Goal: Task Accomplishment & Management: Manage account settings

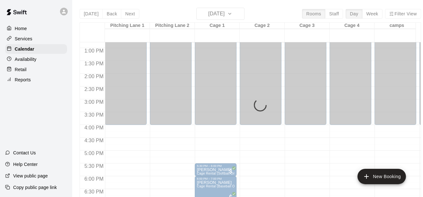
scroll to position [429, 0]
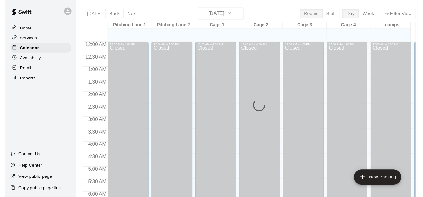
scroll to position [403, 0]
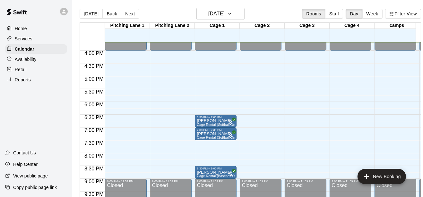
drag, startPoint x: 192, startPoint y: 37, endPoint x: 57, endPoint y: 114, distance: 155.3
click at [57, 114] on div "Home Services Calendar Availability Retail Reports Contact Us Help Center View …" at bounding box center [36, 98] width 72 height 197
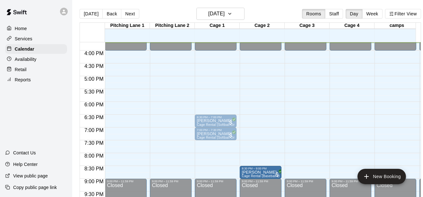
drag, startPoint x: 222, startPoint y: 169, endPoint x: 261, endPoint y: 173, distance: 38.8
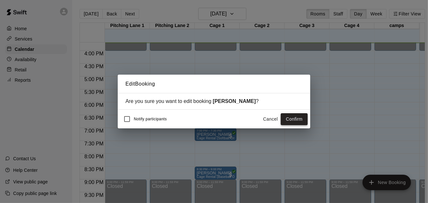
click at [289, 122] on button "Confirm" at bounding box center [294, 119] width 27 height 12
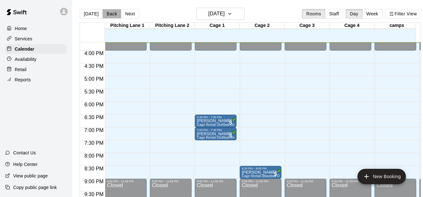
click at [115, 15] on button "Back" at bounding box center [111, 14] width 19 height 10
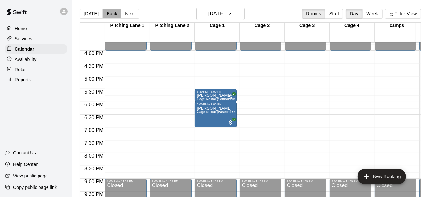
click at [115, 15] on button "Back" at bounding box center [111, 14] width 19 height 10
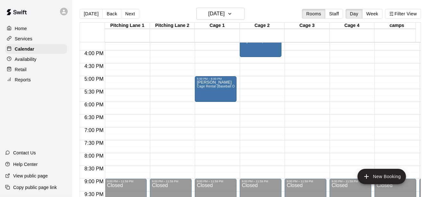
scroll to position [302, 0]
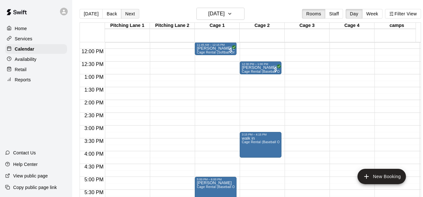
click at [131, 13] on button "Next" at bounding box center [130, 14] width 18 height 10
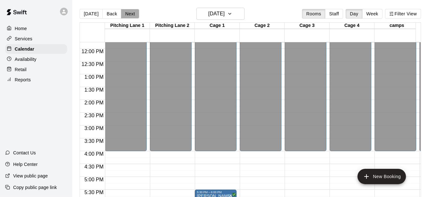
click at [131, 13] on button "Next" at bounding box center [130, 14] width 18 height 10
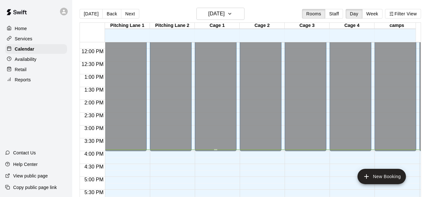
scroll to position [403, 0]
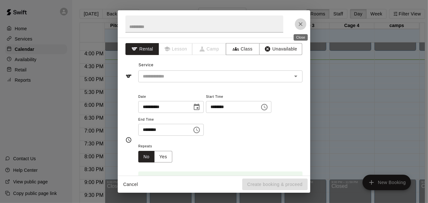
click at [304, 26] on button "Close" at bounding box center [301, 24] width 12 height 12
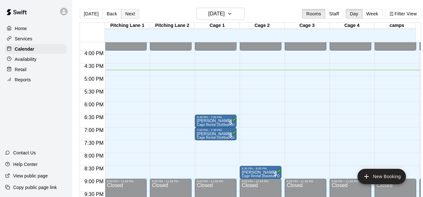
click at [131, 11] on button "Next" at bounding box center [130, 14] width 18 height 10
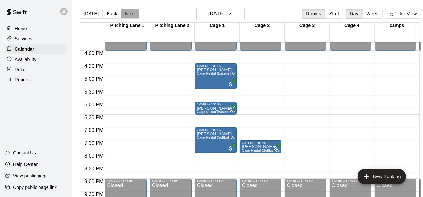
click at [129, 14] on button "Next" at bounding box center [130, 14] width 18 height 10
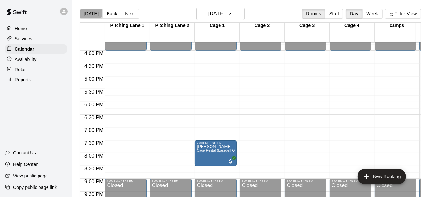
click at [88, 12] on button "[DATE]" at bounding box center [91, 14] width 23 height 10
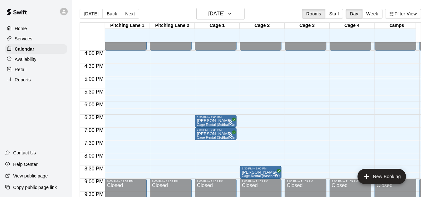
drag, startPoint x: 88, startPoint y: 12, endPoint x: 39, endPoint y: 133, distance: 130.9
click at [39, 133] on div "Home Services Calendar Availability Retail Reports Contact Us Help Center View …" at bounding box center [36, 98] width 72 height 197
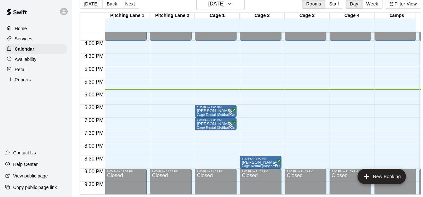
scroll to position [15, 0]
click at [40, 141] on div "Home Services Calendar Availability Retail Reports Contact Us Help Center View …" at bounding box center [36, 98] width 72 height 197
drag, startPoint x: 40, startPoint y: 141, endPoint x: 1, endPoint y: 116, distance: 46.1
click at [1, 116] on div "Home Services Calendar Availability Retail Reports Contact Us Help Center View …" at bounding box center [36, 98] width 72 height 197
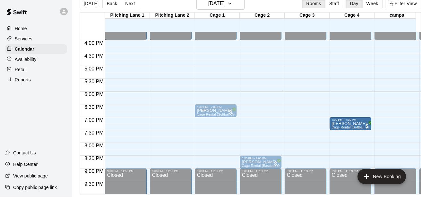
drag, startPoint x: 215, startPoint y: 119, endPoint x: 339, endPoint y: 121, distance: 123.9
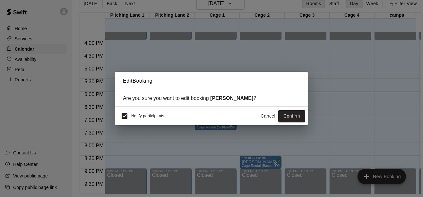
scroll to position [10, 0]
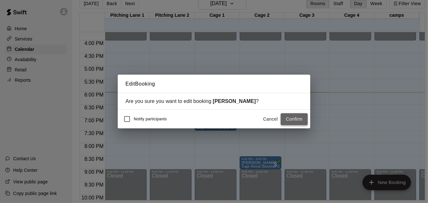
click at [295, 114] on button "Confirm" at bounding box center [294, 119] width 27 height 12
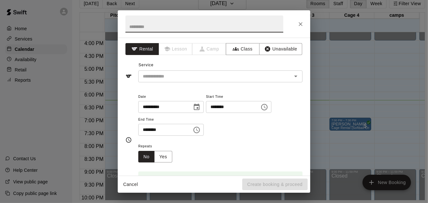
drag, startPoint x: 303, startPoint y: 19, endPoint x: 303, endPoint y: 22, distance: 3.9
click at [303, 22] on button "Close" at bounding box center [301, 24] width 12 height 12
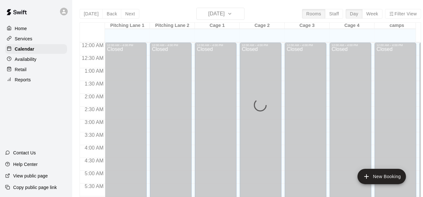
scroll to position [429, 0]
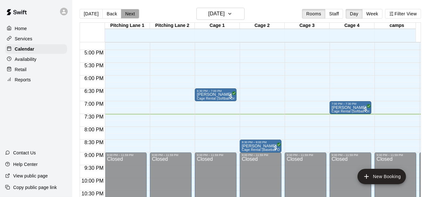
click at [134, 13] on button "Next" at bounding box center [130, 14] width 18 height 10
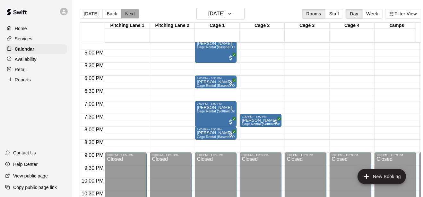
click at [132, 14] on button "Next" at bounding box center [130, 14] width 18 height 10
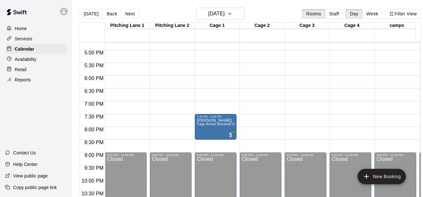
scroll to position [328, 0]
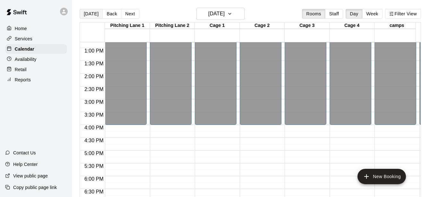
click at [90, 9] on button "[DATE]" at bounding box center [91, 14] width 23 height 10
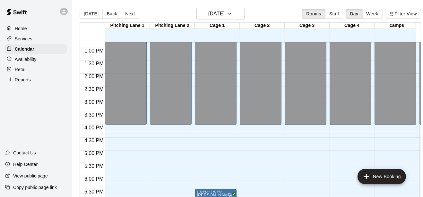
scroll to position [429, 0]
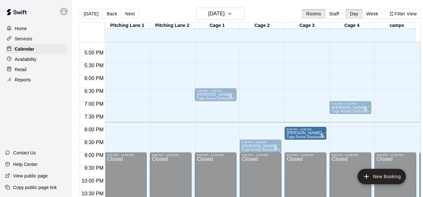
drag, startPoint x: 209, startPoint y: 132, endPoint x: 297, endPoint y: 135, distance: 88.0
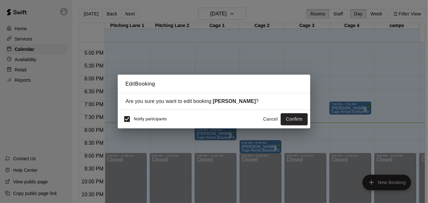
click at [118, 117] on div "Notify participants Cancel Confirm" at bounding box center [214, 118] width 193 height 19
click at [138, 122] on div "Notify participants" at bounding box center [143, 118] width 47 height 13
click at [286, 119] on button "Confirm" at bounding box center [294, 119] width 27 height 12
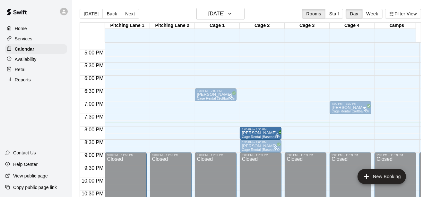
drag, startPoint x: 309, startPoint y: 130, endPoint x: 280, endPoint y: 132, distance: 28.7
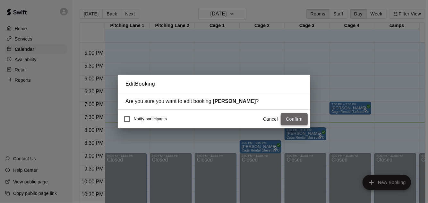
click at [284, 122] on button "Confirm" at bounding box center [294, 119] width 27 height 12
